Goal: Task Accomplishment & Management: Manage account settings

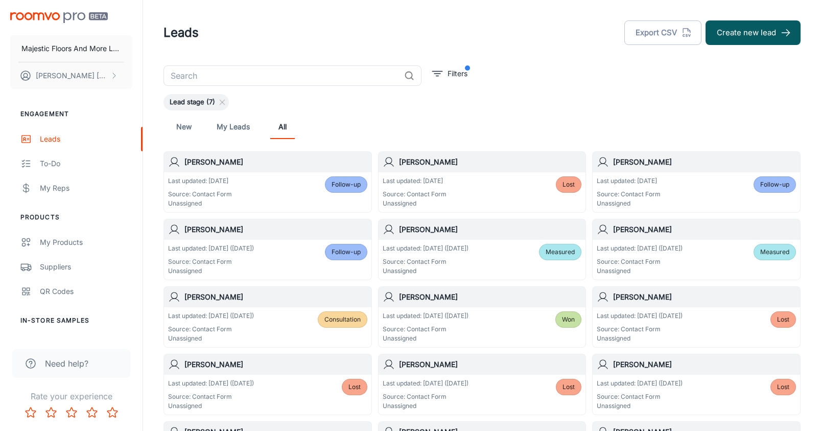
click at [199, 191] on p "Source: Contact Form" at bounding box center [200, 194] width 64 height 9
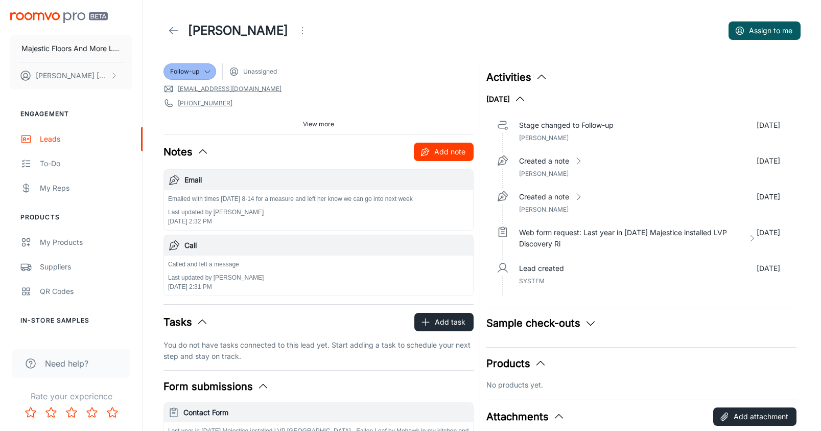
click at [453, 148] on button "Add note" at bounding box center [444, 152] width 60 height 18
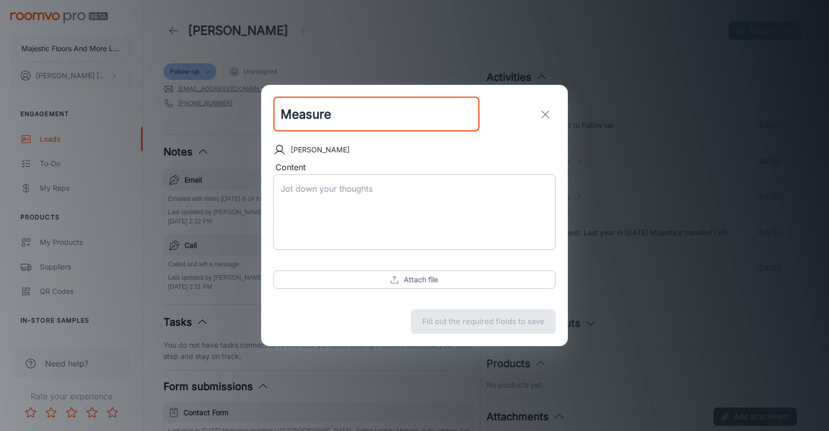
type input "Measure"
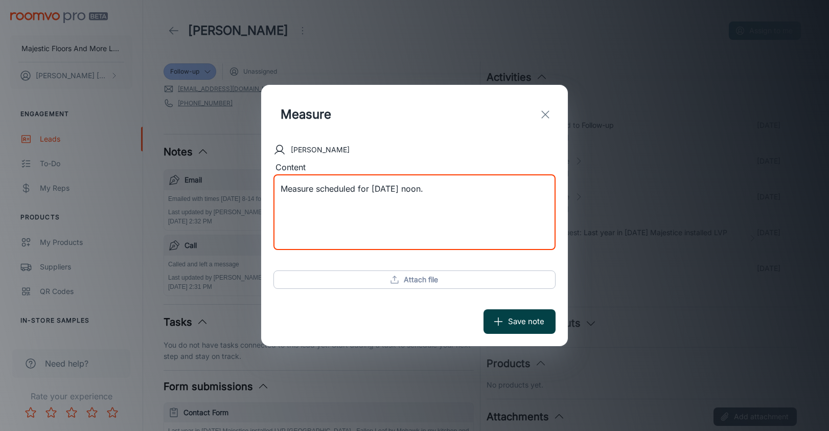
type textarea "Measure scheduled for [DATE] noon."
click at [521, 318] on button "Save note" at bounding box center [520, 321] width 72 height 25
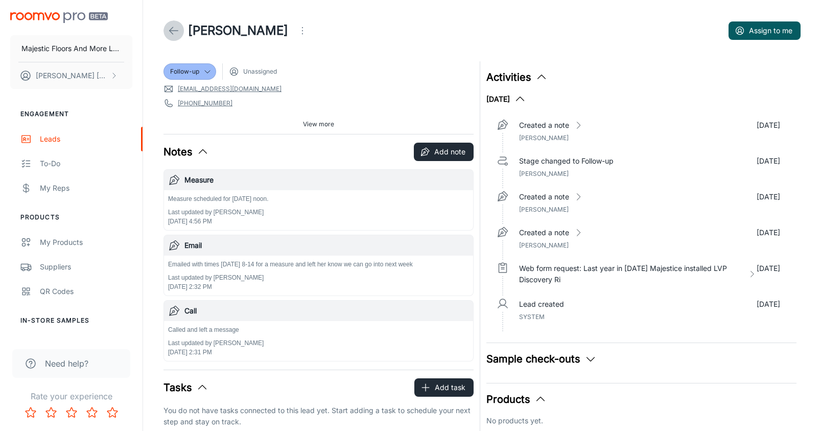
click at [174, 30] on icon at bounding box center [174, 31] width 12 height 12
